Goal: Communication & Community: Answer question/provide support

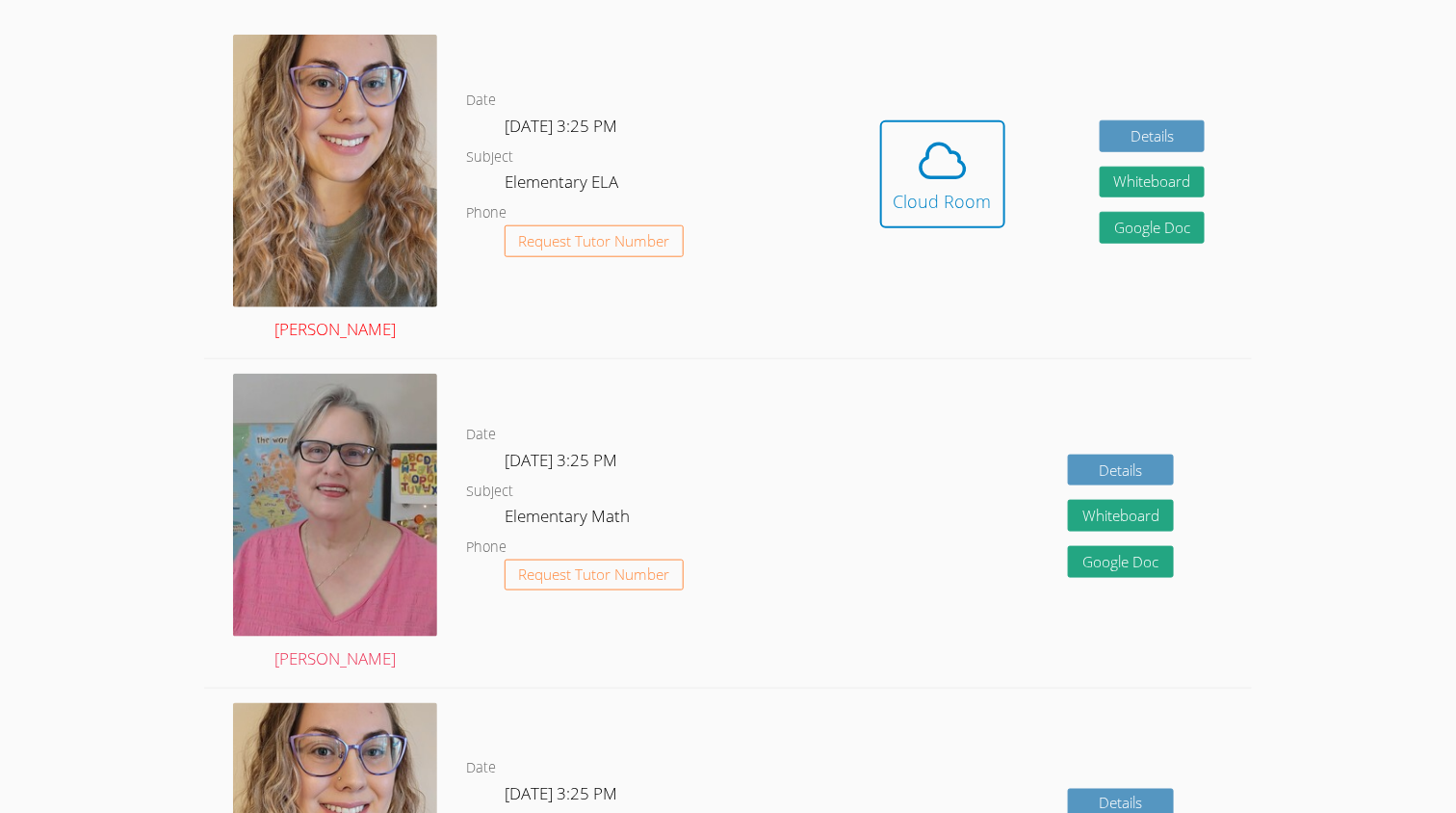
scroll to position [553, 0]
click at [373, 446] on img at bounding box center [335, 504] width 204 height 263
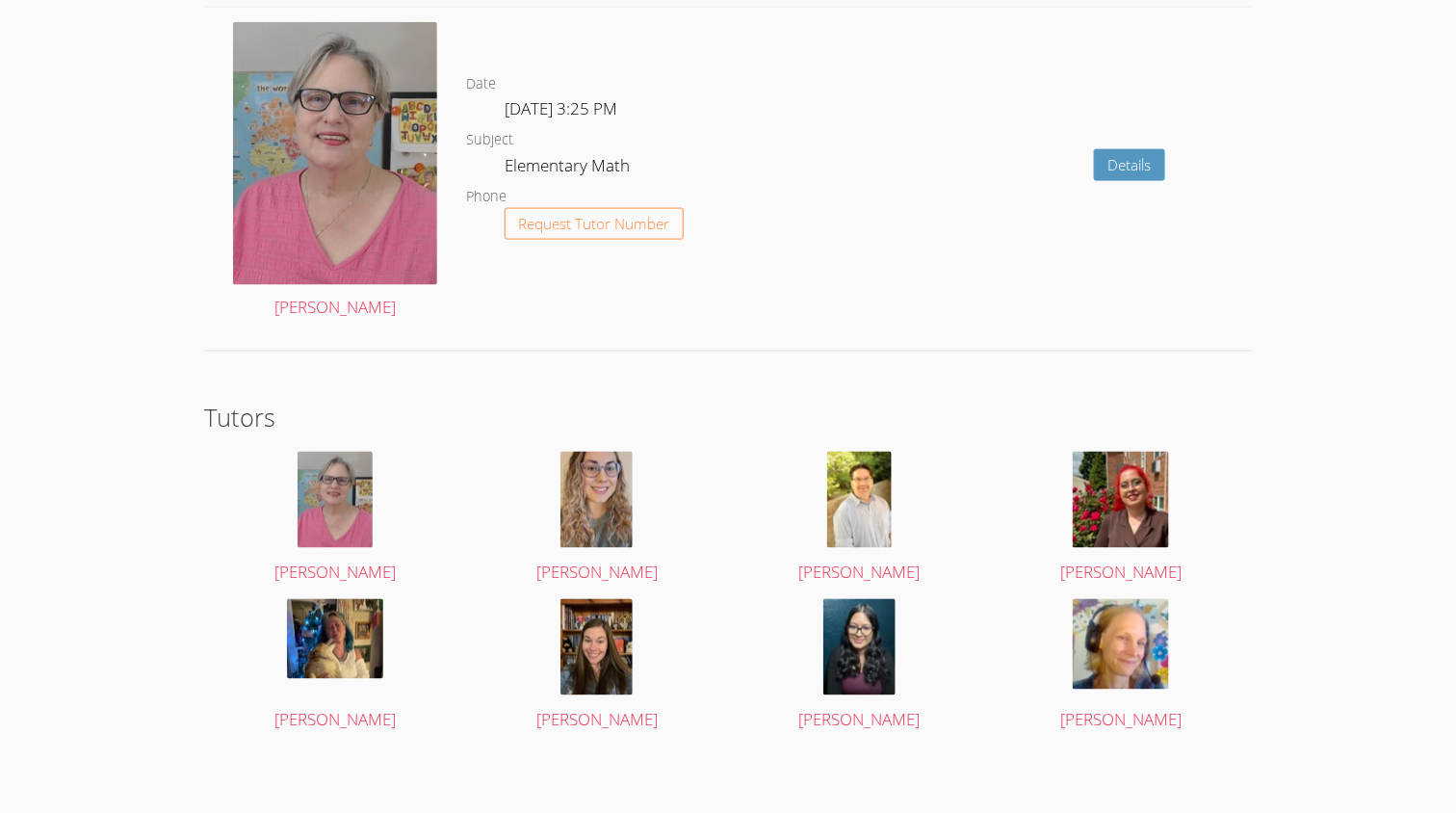
scroll to position [3512, 0]
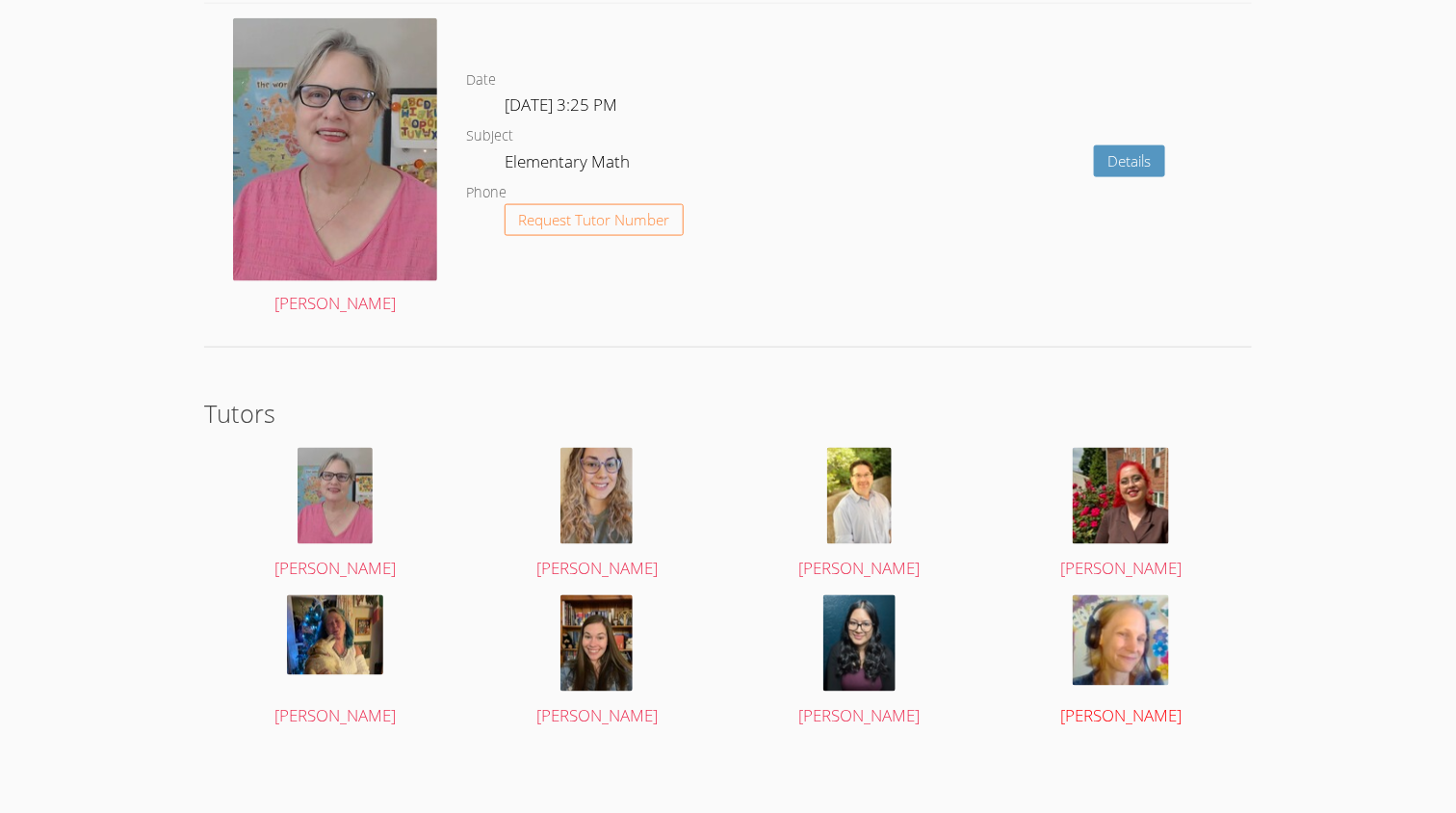
click at [1095, 661] on img at bounding box center [1120, 639] width 96 height 90
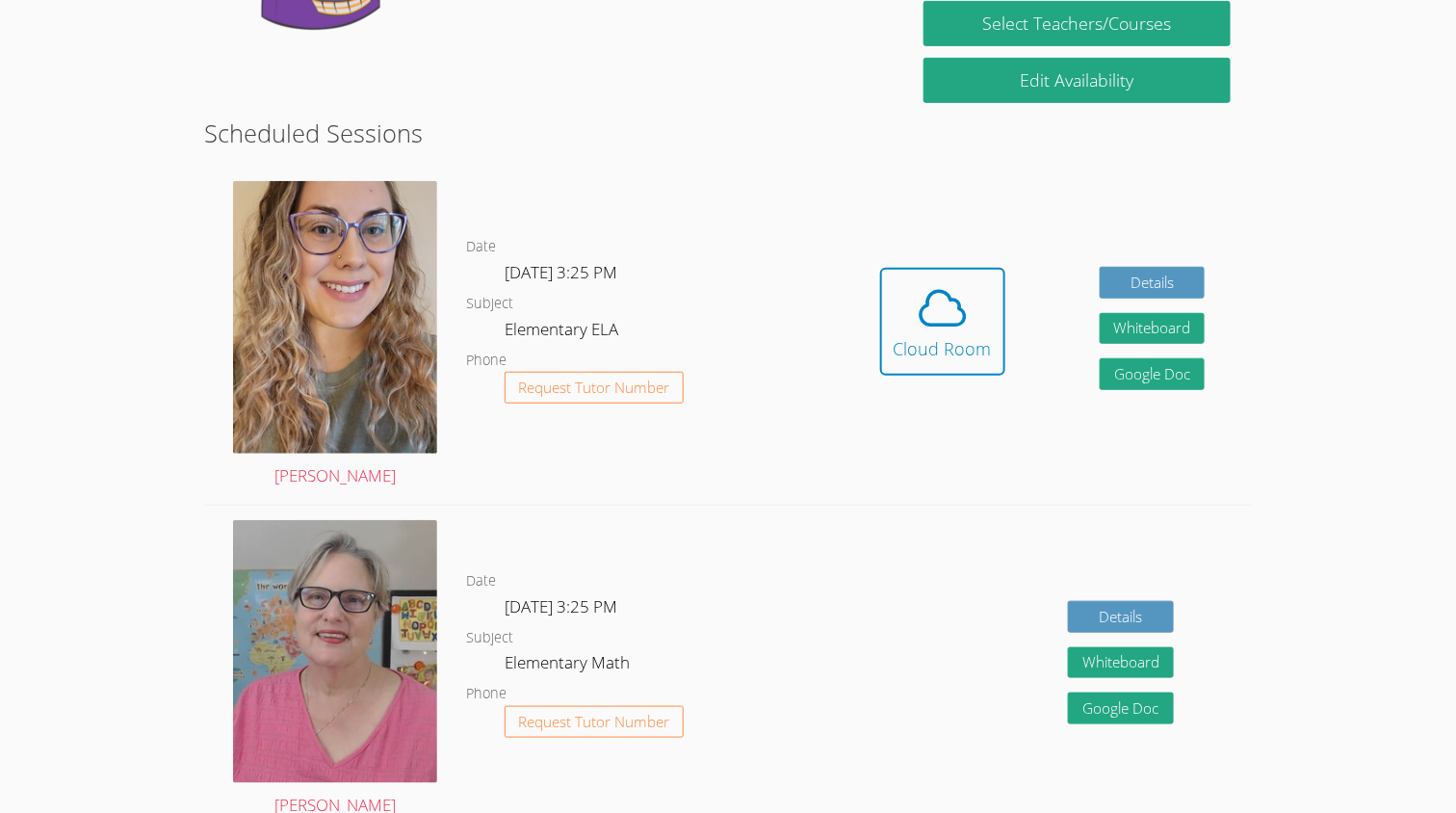
scroll to position [335, 0]
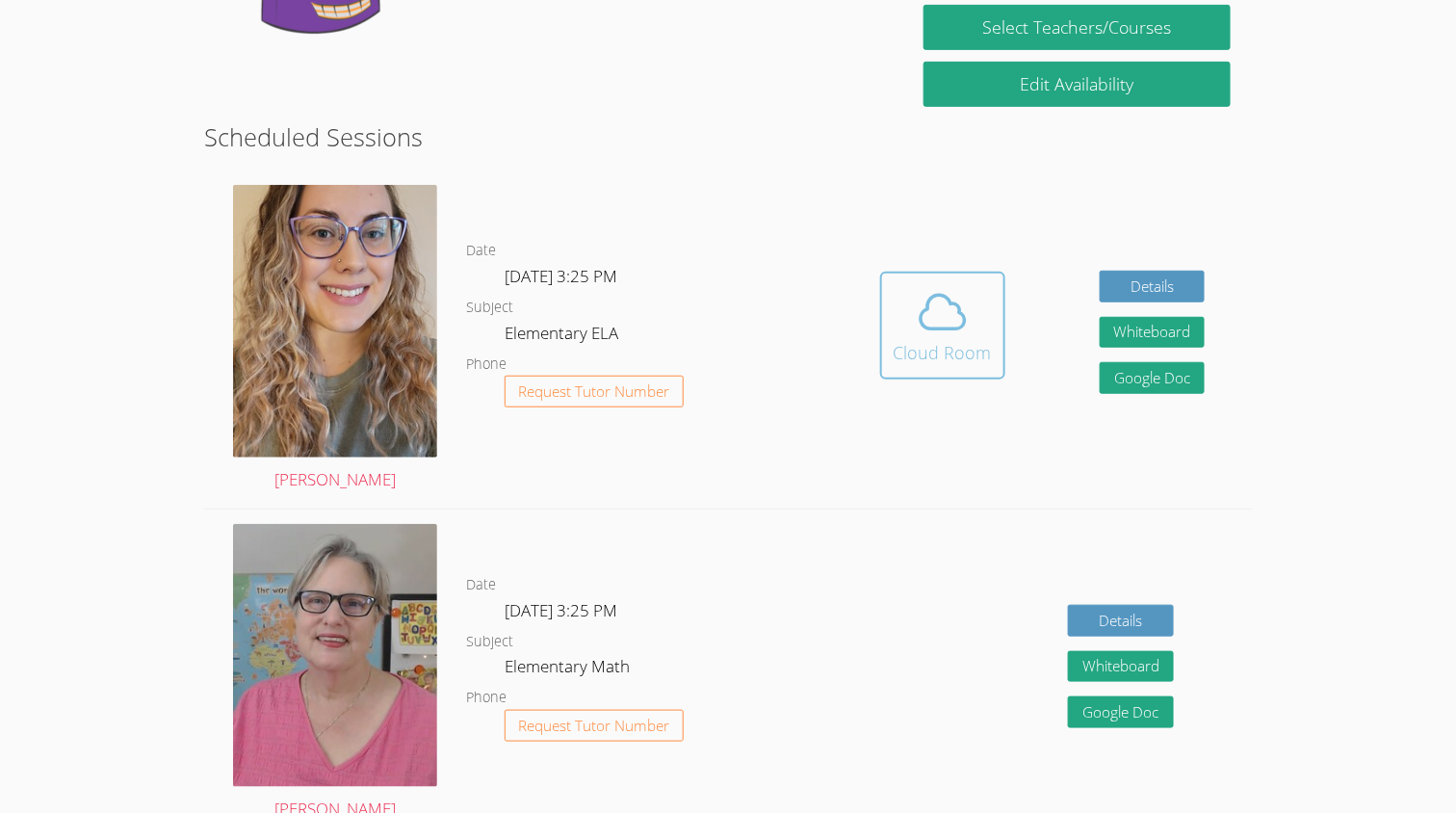
click at [896, 330] on span at bounding box center [942, 312] width 98 height 54
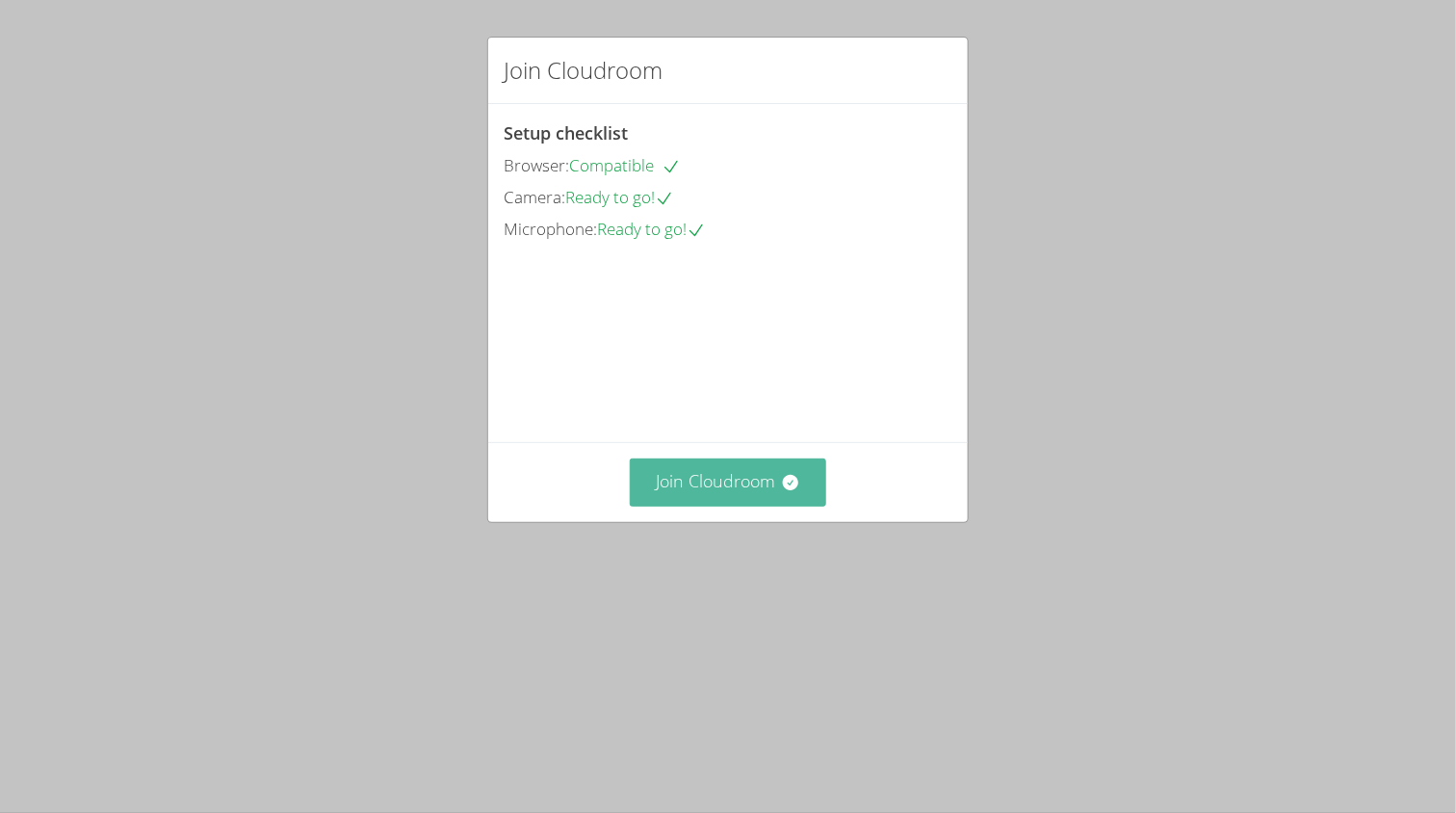
click at [700, 505] on button "Join Cloudroom" at bounding box center [728, 481] width 197 height 48
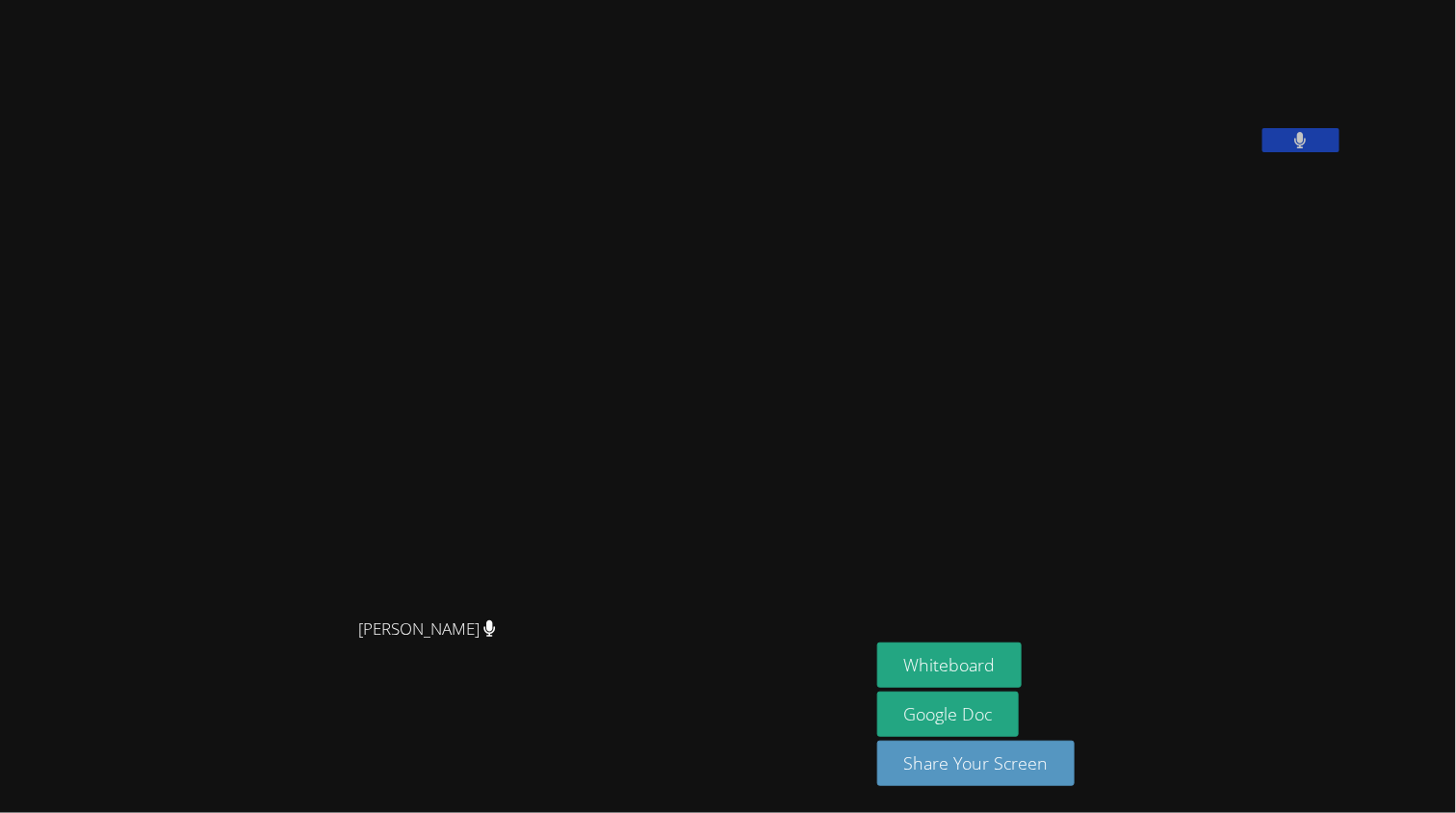
click at [1307, 148] on icon at bounding box center [1300, 140] width 13 height 16
click at [1310, 148] on icon at bounding box center [1300, 140] width 20 height 16
click at [1022, 654] on button "Whiteboard" at bounding box center [950, 665] width 146 height 46
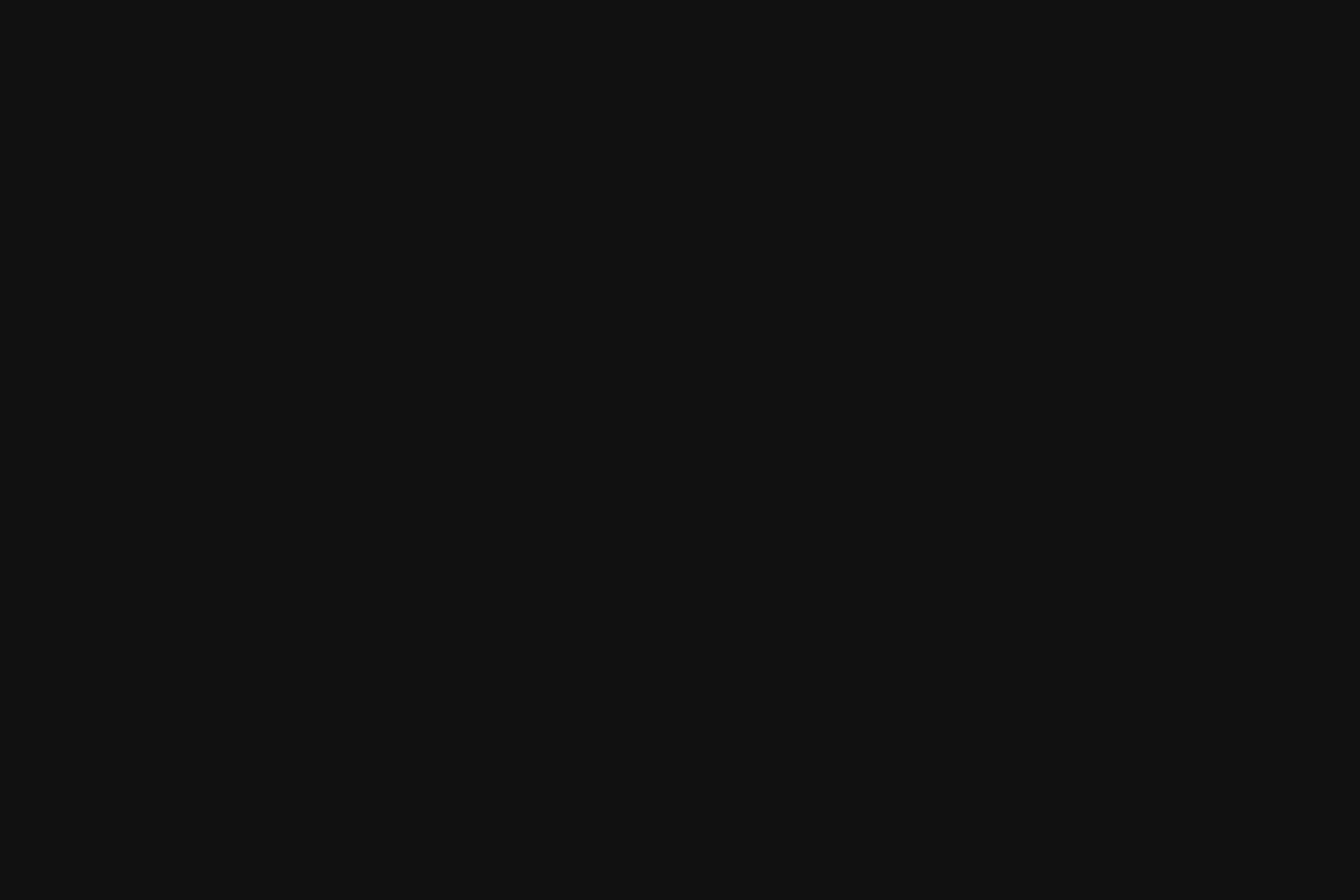
click at [535, 427] on video at bounding box center [402, 412] width 266 height 444
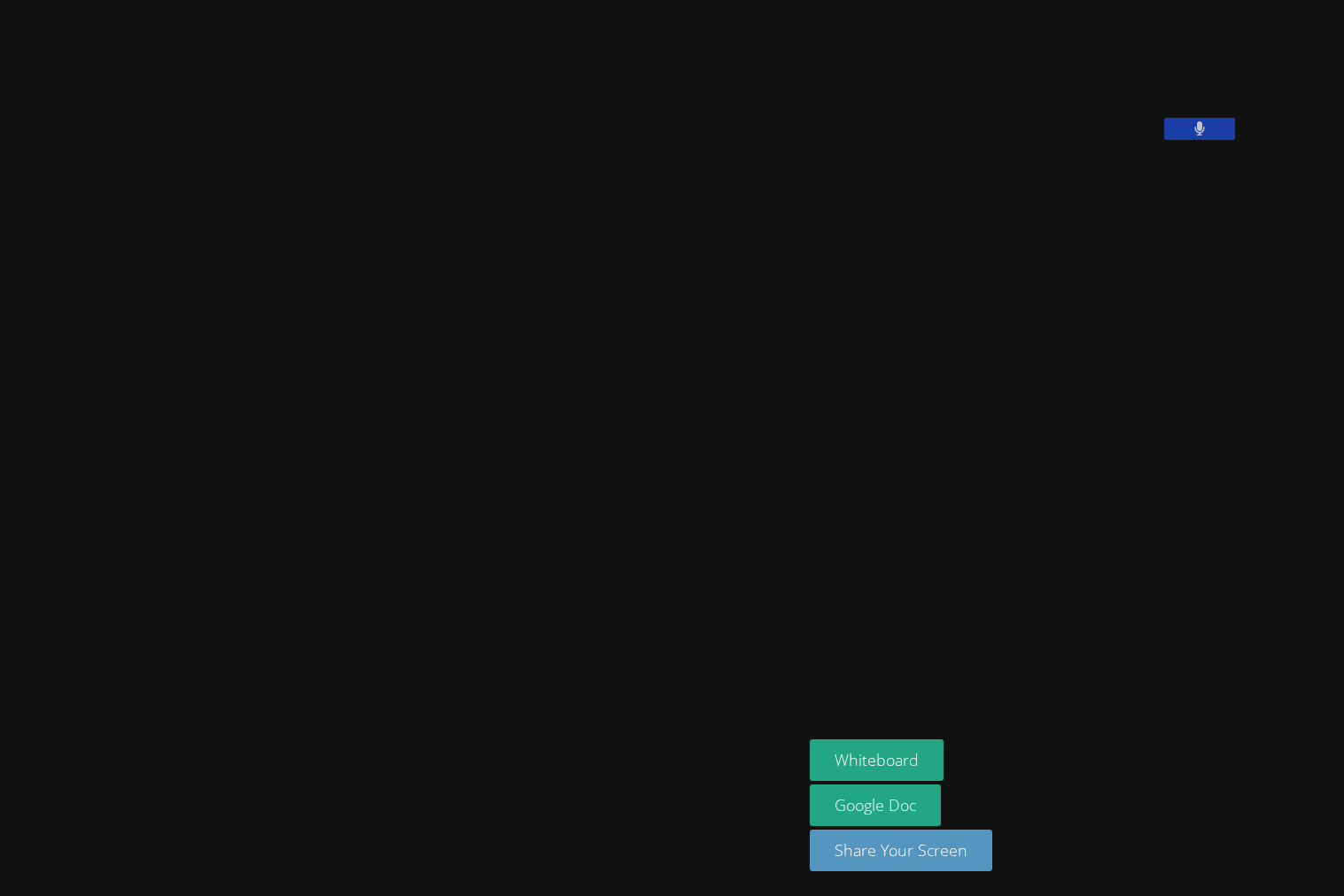
click at [1235, 140] on button at bounding box center [1199, 129] width 71 height 22
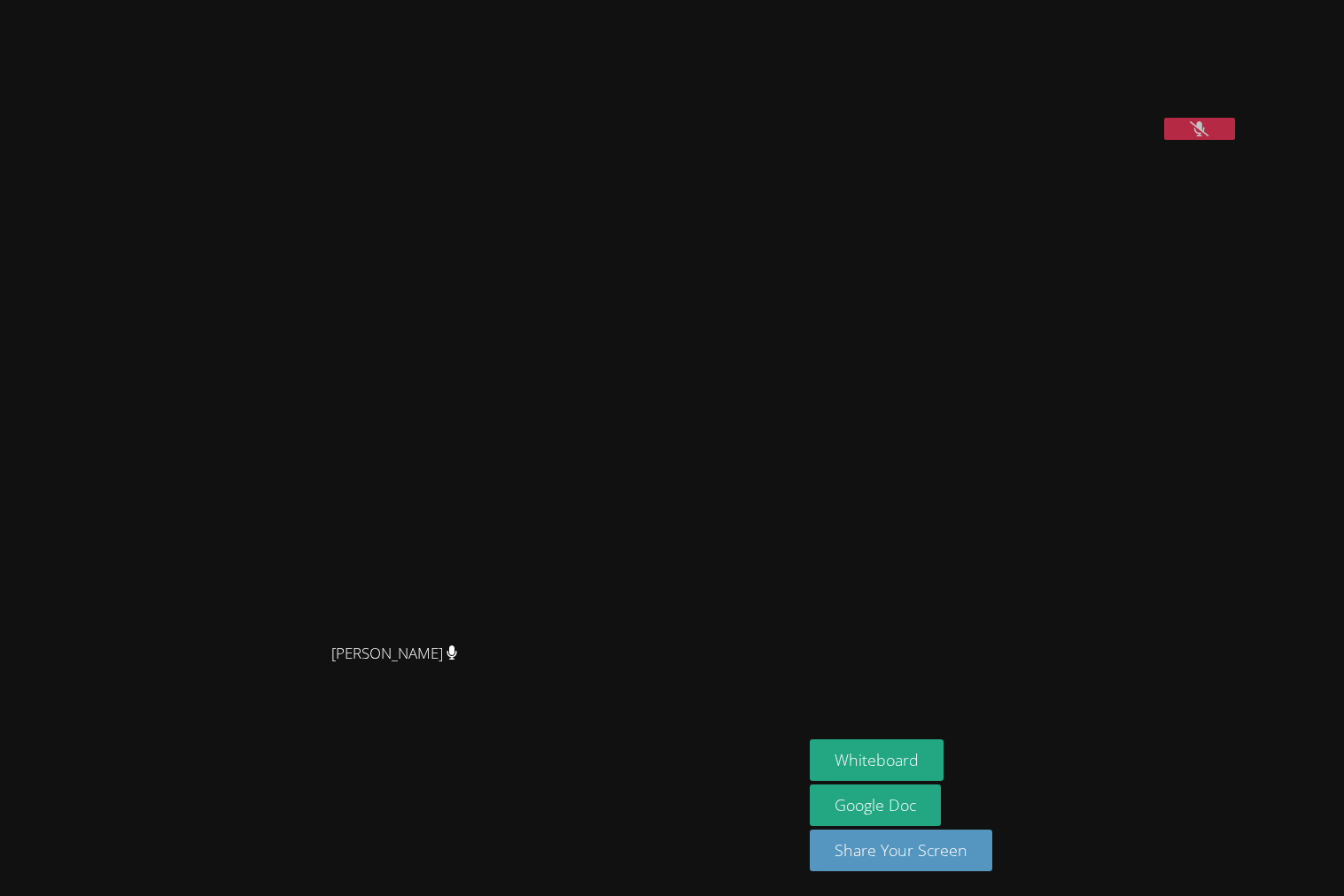
click at [1235, 140] on button at bounding box center [1199, 129] width 71 height 22
drag, startPoint x: 1254, startPoint y: 234, endPoint x: 1250, endPoint y: 245, distance: 11.7
click at [1235, 140] on button at bounding box center [1199, 129] width 71 height 22
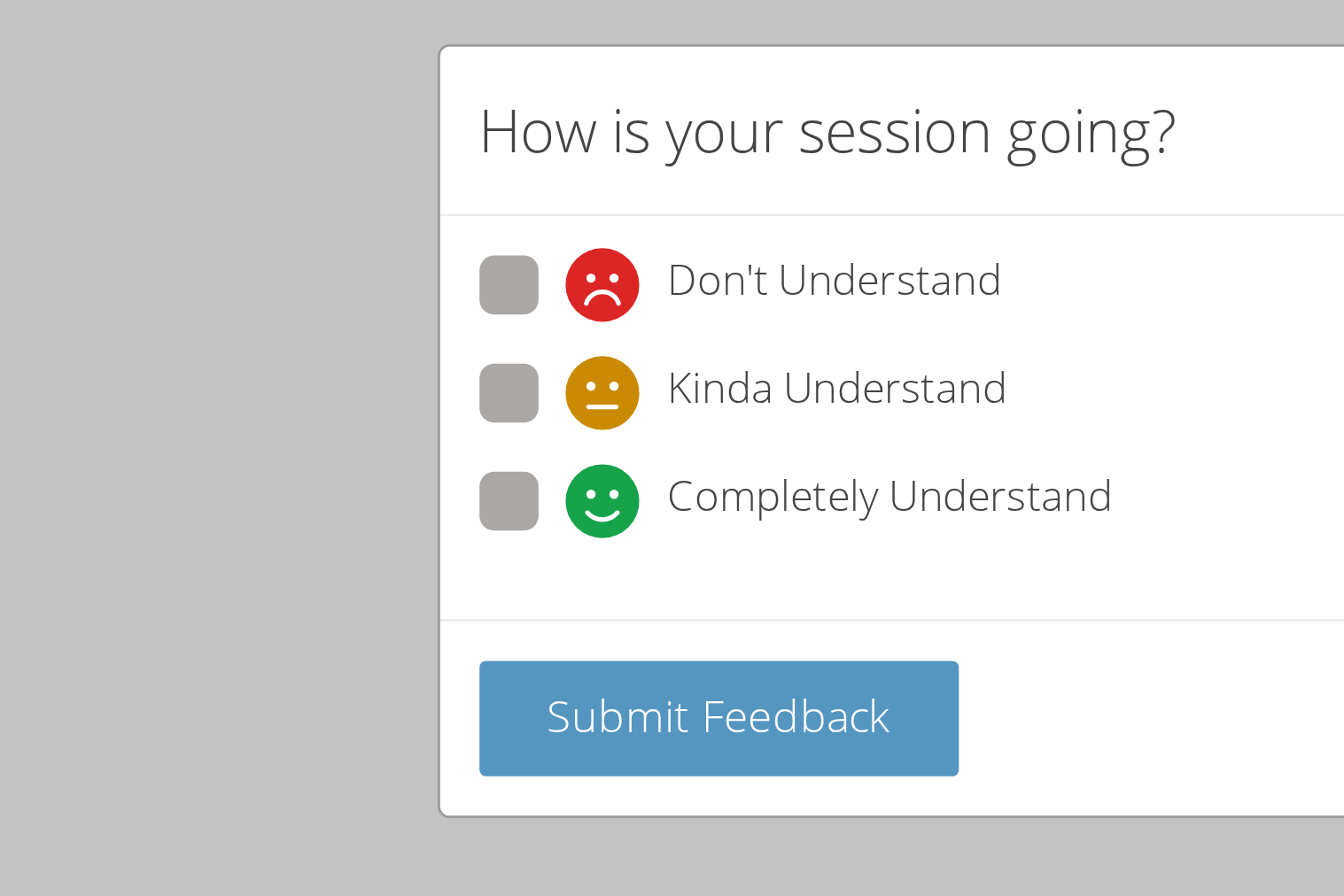
click at [497, 212] on span at bounding box center [497, 212] width 0 height 0
click at [497, 203] on input "Completely Understand" at bounding box center [504, 195] width 15 height 15
radio input "true"
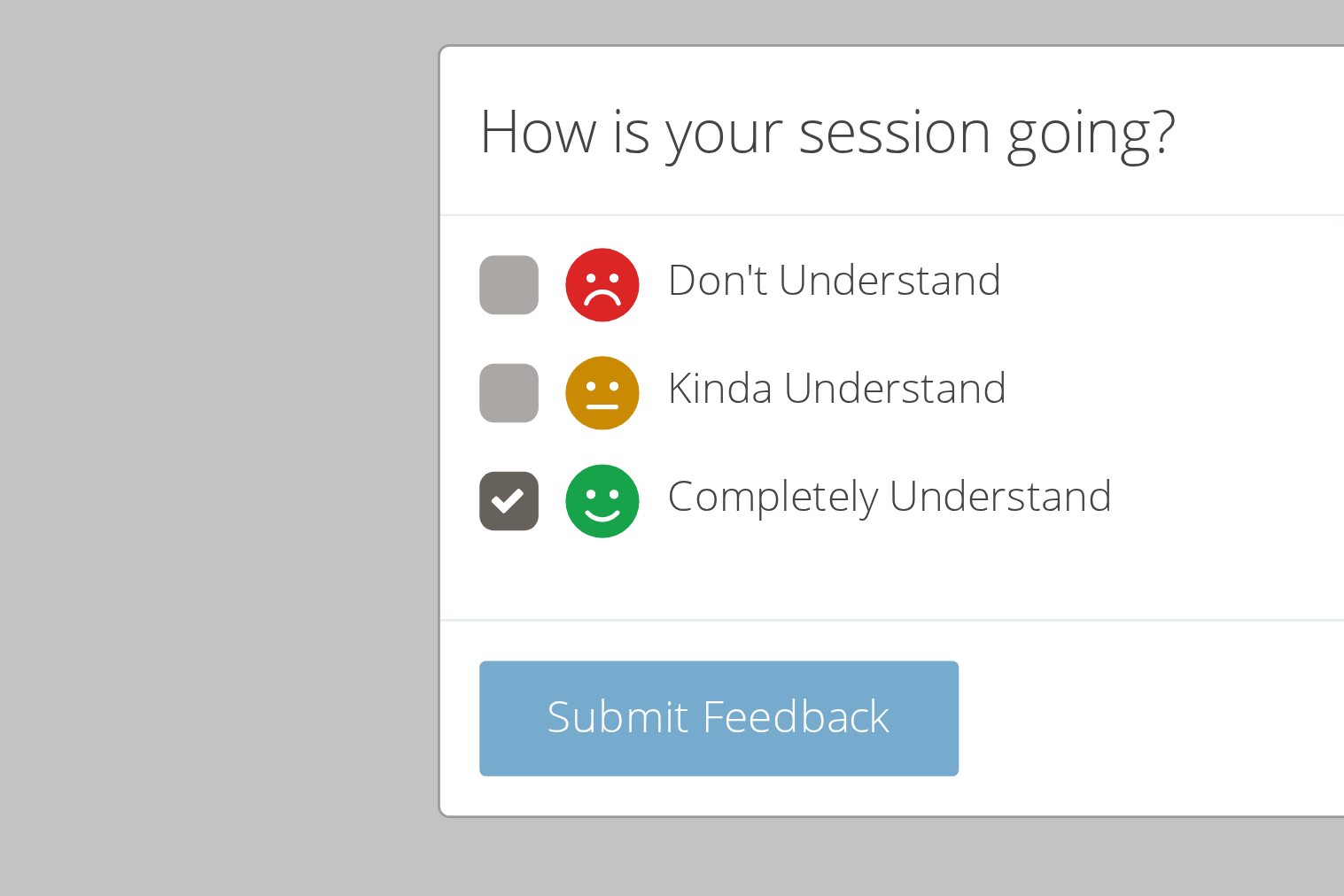
click at [506, 260] on button "Submit Feedback" at bounding box center [552, 277] width 174 height 42
